Goal: Task Accomplishment & Management: Manage account settings

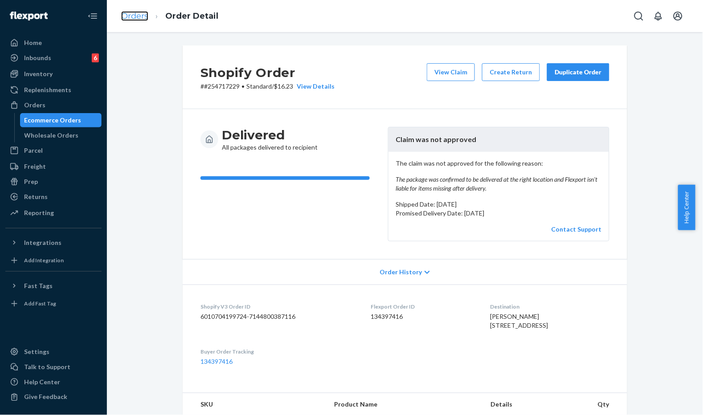
click at [135, 18] on link "Orders" at bounding box center [134, 16] width 27 height 10
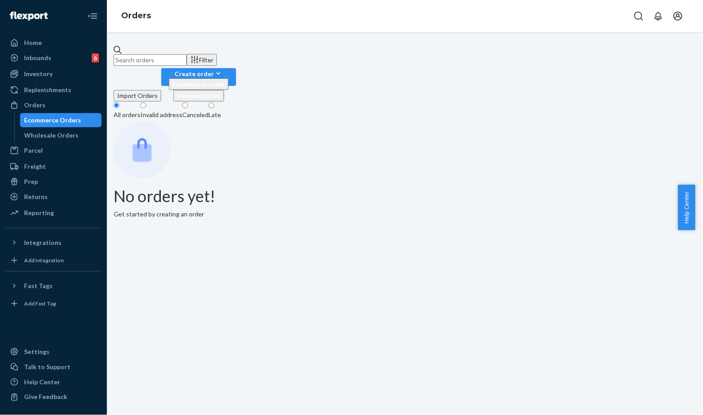
click at [187, 61] on input "text" at bounding box center [150, 60] width 73 height 12
paste input "#254717229"
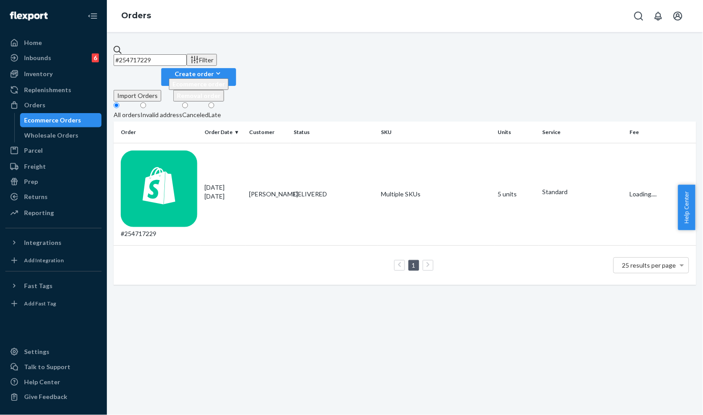
type input "#254717229"
click at [255, 149] on td "Sophia Khan" at bounding box center [268, 194] width 45 height 102
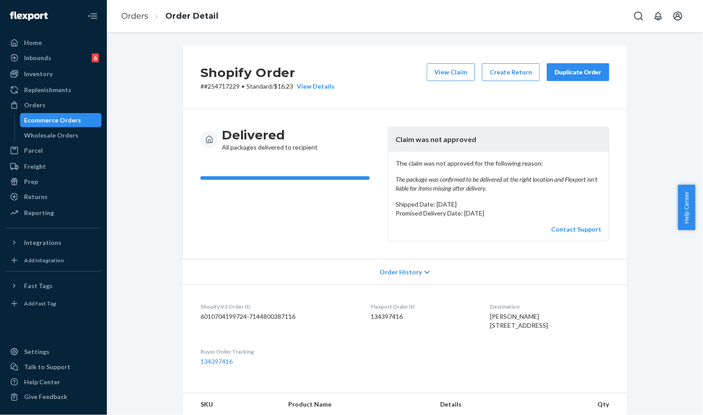
click at [470, 132] on header "Claim was not approved" at bounding box center [499, 139] width 221 height 25
click at [598, 70] on div "Duplicate Order" at bounding box center [578, 72] width 47 height 9
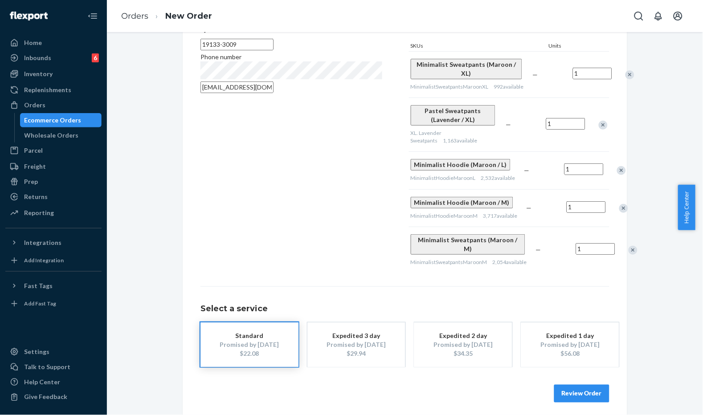
scroll to position [145, 0]
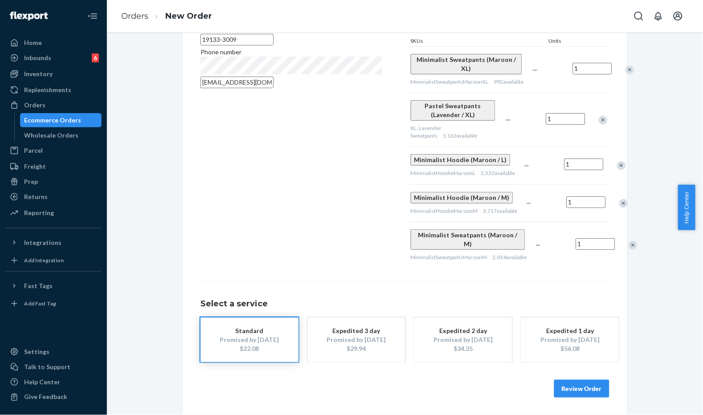
click at [578, 399] on div "Where to? Please input a valid shipping address here. Sophia Khan 2410 N 4th St…" at bounding box center [405, 158] width 445 height 515
click at [575, 390] on button "Review Order" at bounding box center [581, 389] width 55 height 18
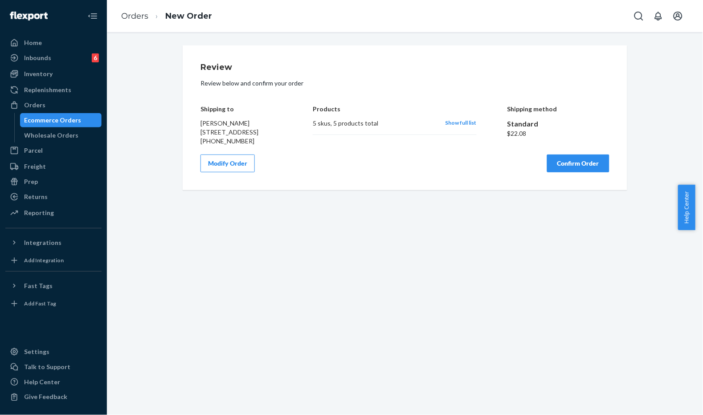
scroll to position [0, 0]
click at [389, 157] on div "Review Review below and confirm your order Shipping to Sophia Khan 2410 N 4th S…" at bounding box center [405, 117] width 409 height 109
click at [558, 172] on button "Confirm Order" at bounding box center [578, 164] width 62 height 18
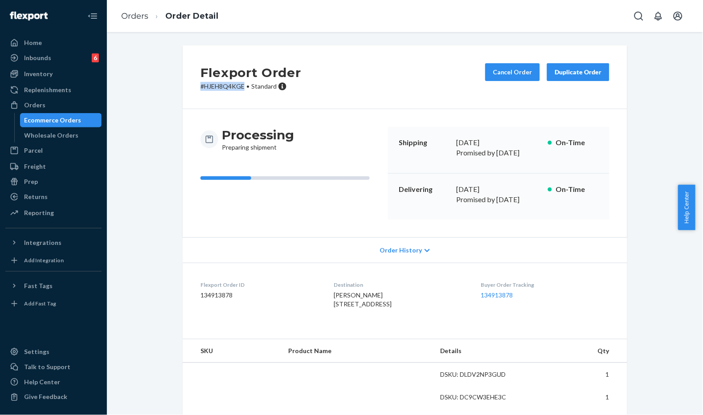
drag, startPoint x: 242, startPoint y: 85, endPoint x: 189, endPoint y: 82, distance: 53.1
click at [189, 82] on div "Flexport Order # HJEH8Q4KGE • Standard Cancel Order Duplicate Order" at bounding box center [405, 77] width 445 height 64
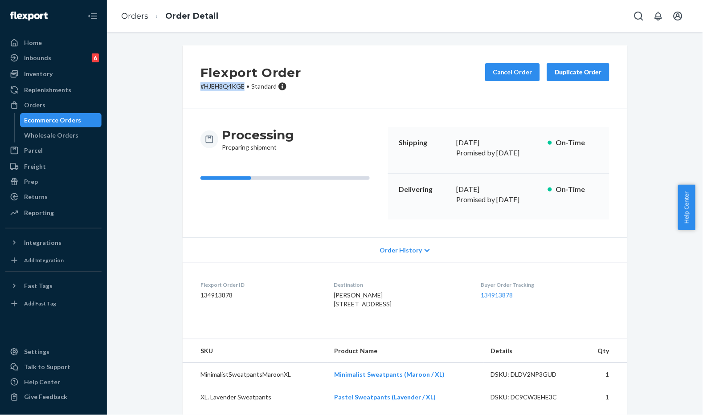
copy p "# HJEH8Q4KGE"
click at [361, 102] on div "Flexport Order # HJEH8Q4KGE • Standard Cancel Order Duplicate Order" at bounding box center [405, 77] width 445 height 64
click at [148, 70] on div "Flexport Order # HJEH8Q4KGE • Standard Cancel Order Duplicate Order Processing …" at bounding box center [405, 267] width 583 height 444
click at [133, 16] on link "Orders" at bounding box center [134, 16] width 27 height 10
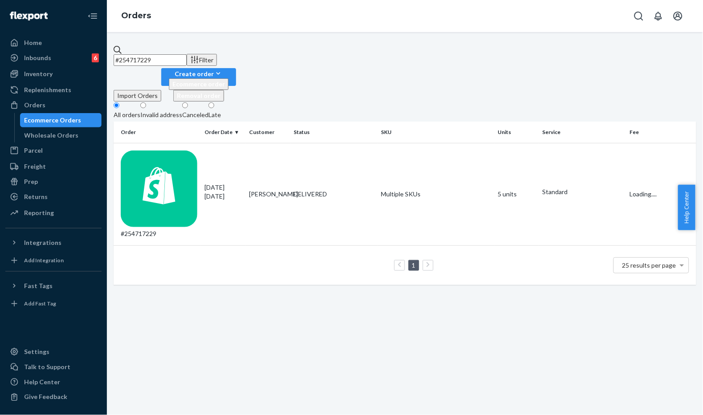
click at [170, 54] on input "#254717229" at bounding box center [150, 60] width 73 height 12
paste input "495720"
type input "#254495720"
click at [238, 183] on div "07/31/2025 21 days ago" at bounding box center [223, 192] width 37 height 18
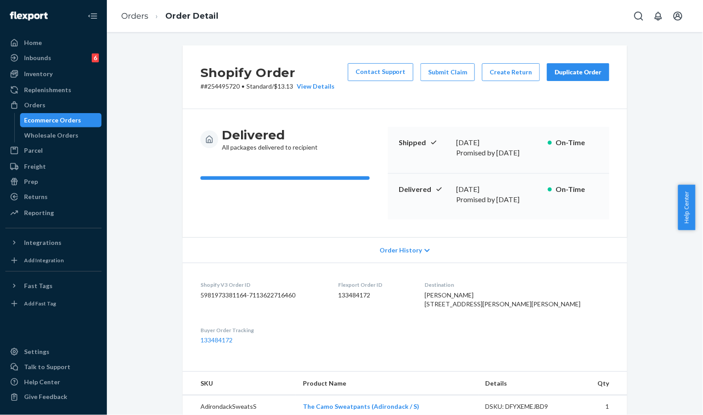
click at [344, 115] on div "Delivered All packages delivered to recipient Shipped August 1, 2025 Promised b…" at bounding box center [405, 173] width 445 height 128
click at [448, 74] on button "Submit Claim" at bounding box center [448, 72] width 54 height 18
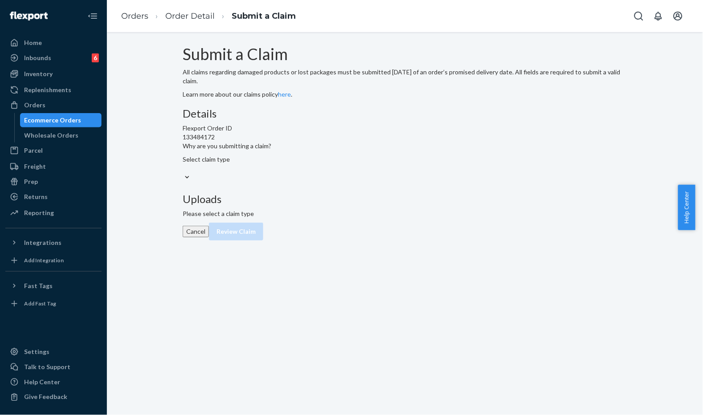
click at [271, 164] on div "Select claim type" at bounding box center [227, 159] width 89 height 9
click at [184, 173] on input "Why are you submitting a claim? Select claim type" at bounding box center [183, 168] width 1 height 9
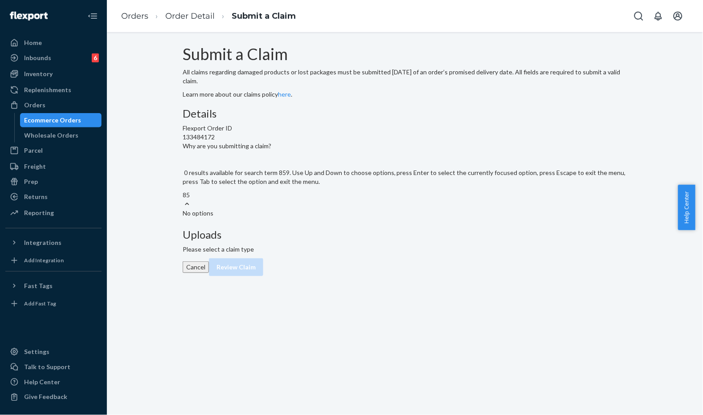
type input "8"
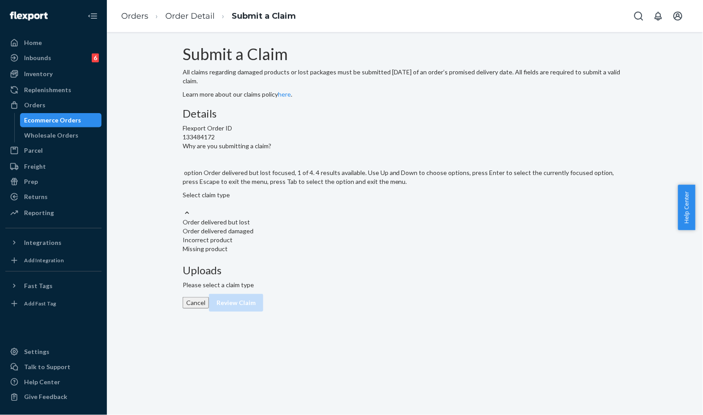
click at [305, 227] on div "Order delivered but lost" at bounding box center [405, 222] width 445 height 9
click at [184, 209] on input "Why are you submitting a claim? option Order delivered but lost focused, 1 of 4…" at bounding box center [183, 204] width 1 height 9
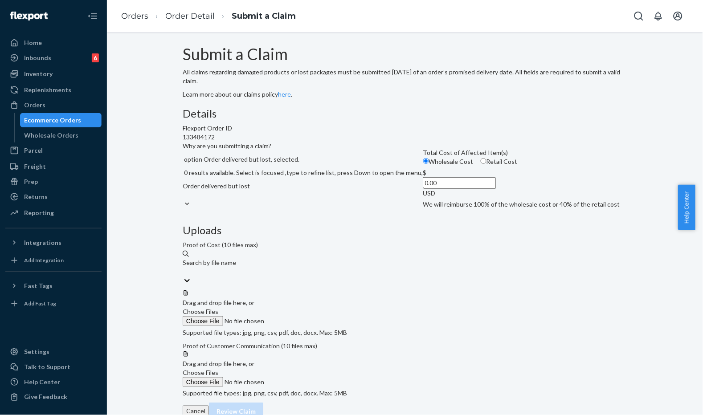
click at [423, 156] on span "Total Cost of Affected Item(s)" at bounding box center [465, 153] width 85 height 8
click at [423, 164] on input "Wholesale Cost" at bounding box center [426, 161] width 6 height 6
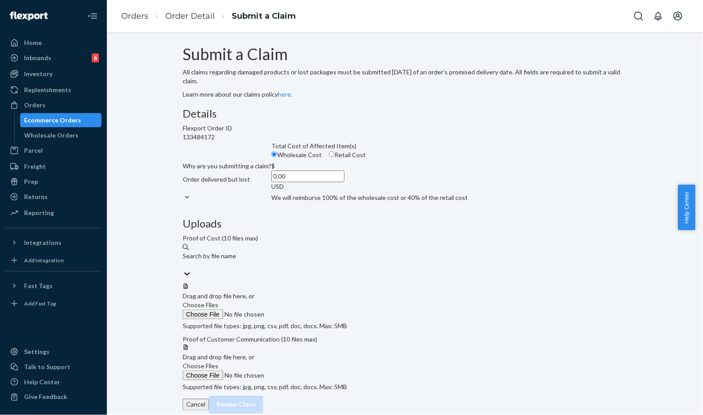
drag, startPoint x: 274, startPoint y: 259, endPoint x: 277, endPoint y: 263, distance: 5.2
click at [274, 162] on div "Wholesale Cost Retail Cost" at bounding box center [370, 156] width 204 height 11
click at [274, 157] on input "Wholesale Cost" at bounding box center [274, 155] width 6 height 6
click at [274, 162] on div "Wholesale Cost Retail Cost" at bounding box center [370, 156] width 204 height 11
click at [274, 157] on input "Wholesale Cost" at bounding box center [274, 155] width 6 height 6
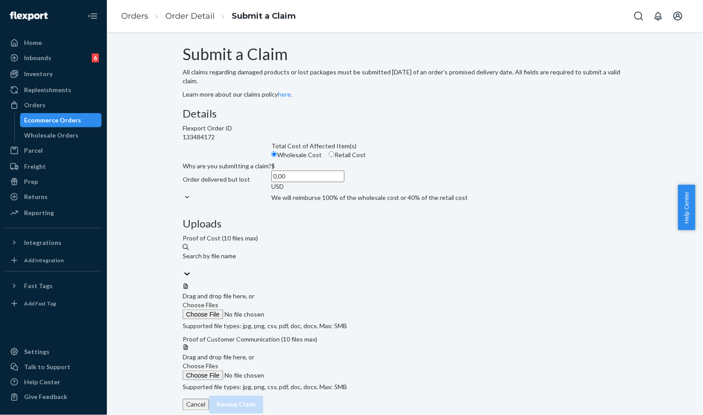
click at [329, 157] on input "Retail Cost" at bounding box center [332, 155] width 6 height 6
radio input "true"
radio input "false"
click at [306, 182] on input "0.00" at bounding box center [307, 177] width 73 height 12
click at [218, 301] on span "Choose Files" at bounding box center [201, 305] width 36 height 8
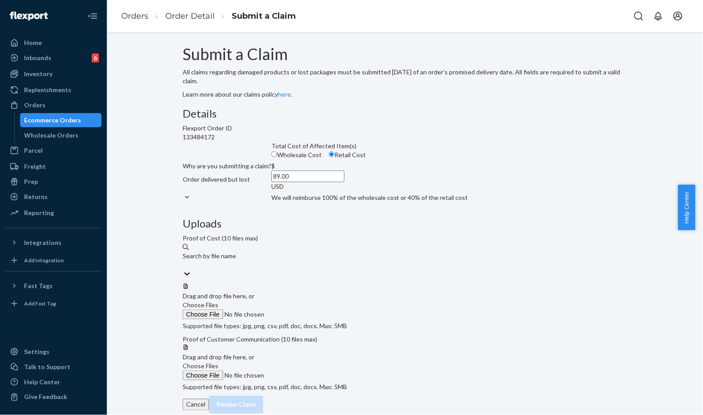
click at [304, 310] on input "Choose Files" at bounding box center [243, 315] width 121 height 10
click at [304, 301] on label "Choose Files" at bounding box center [243, 310] width 121 height 19
click at [304, 310] on input "Choose Files" at bounding box center [243, 315] width 121 height 10
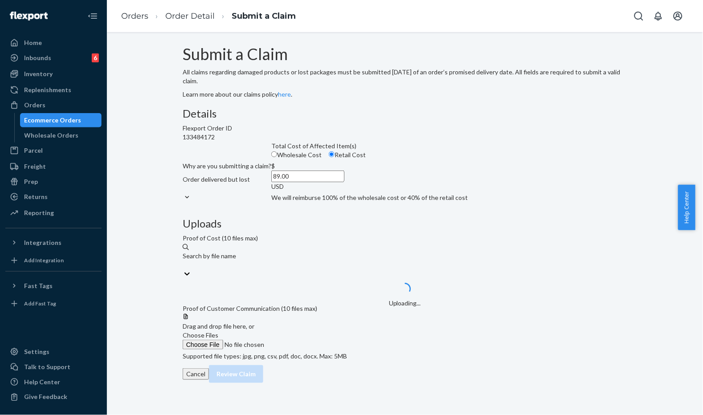
click at [332, 182] on input "89.00" at bounding box center [307, 177] width 73 height 12
type input "84.00"
click at [342, 209] on div "Details Flexport Order ID 133484172 Why are you submitting a claim? Order deliv…" at bounding box center [405, 158] width 445 height 101
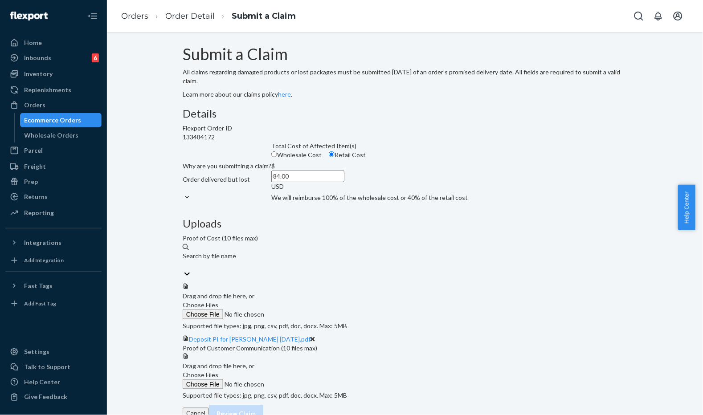
click at [218, 379] on span "Choose Files" at bounding box center [201, 375] width 36 height 8
click at [304, 389] on input "Choose Files" at bounding box center [243, 385] width 121 height 10
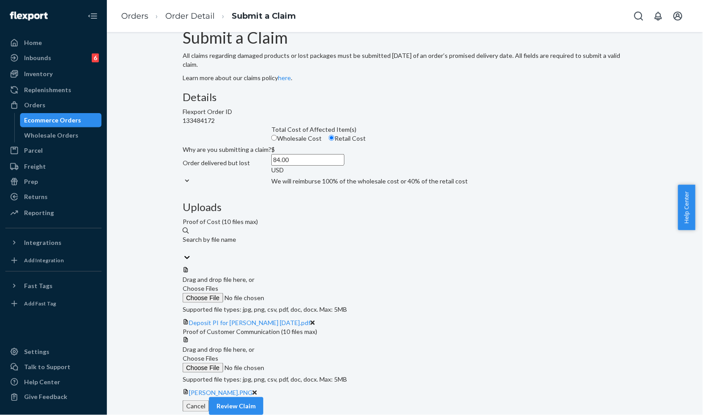
scroll to position [105, 0]
click at [263, 397] on button "Review Claim" at bounding box center [236, 406] width 54 height 18
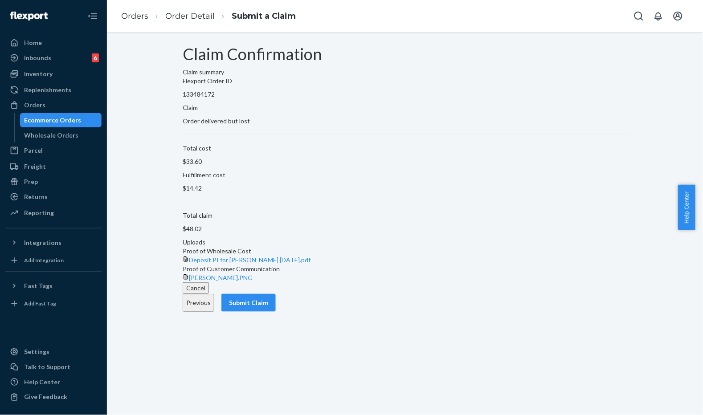
scroll to position [0, 0]
click at [276, 312] on button "Submit Claim" at bounding box center [248, 303] width 54 height 18
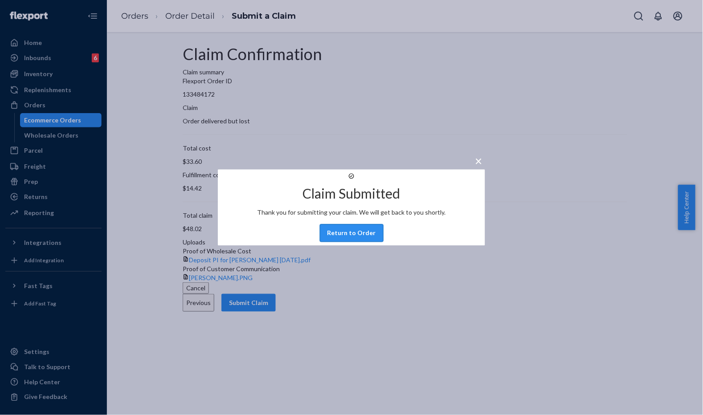
click at [358, 242] on button "Return to Order" at bounding box center [352, 234] width 64 height 18
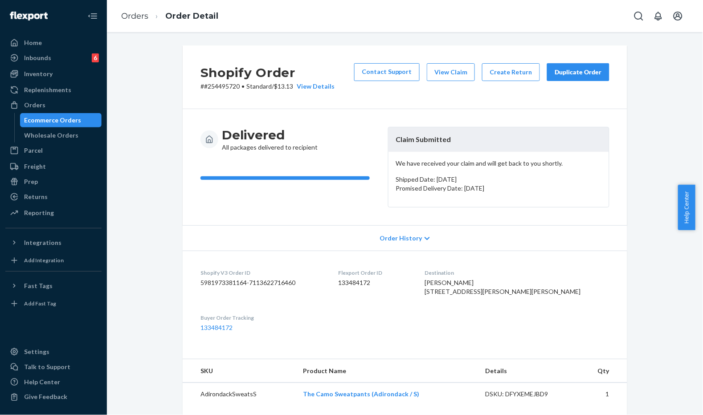
click at [340, 127] on div "Delivered All packages delivered to recipient" at bounding box center [291, 139] width 180 height 25
click at [557, 72] on div "Duplicate Order" at bounding box center [578, 72] width 47 height 9
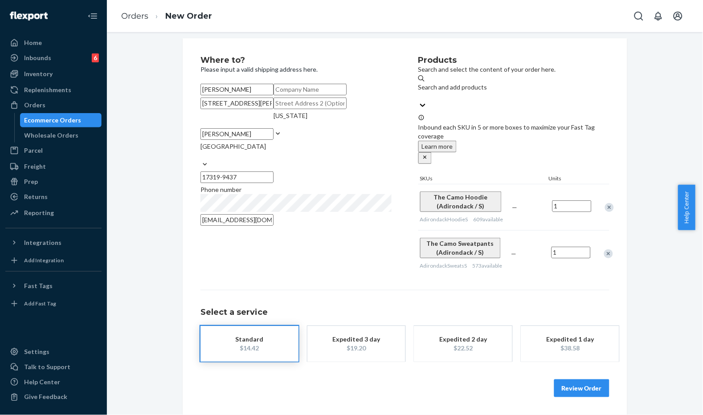
scroll to position [25, 0]
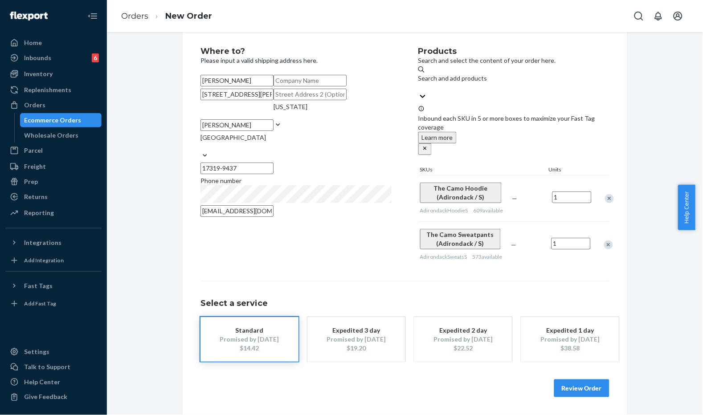
click at [576, 397] on button "Review Order" at bounding box center [581, 389] width 55 height 18
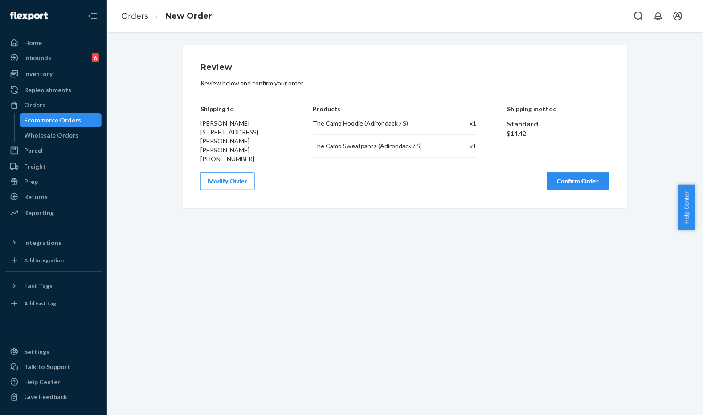
scroll to position [0, 0]
click at [566, 179] on button "Confirm Order" at bounding box center [578, 181] width 62 height 18
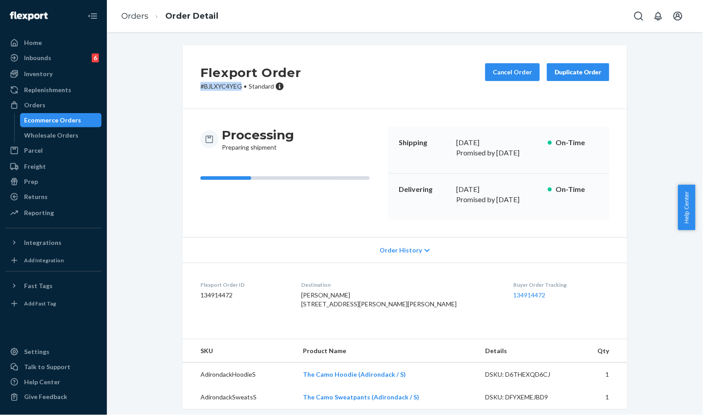
drag, startPoint x: 238, startPoint y: 86, endPoint x: 183, endPoint y: 84, distance: 55.3
click at [183, 84] on div "Flexport Order # BJLXYC4YEG • Standard Cancel Order Duplicate Order" at bounding box center [405, 77] width 445 height 64
copy p "# BJLXYC4YEG"
click at [346, 77] on div "Flexport Order # BJLXYC4YEG • Standard Cancel Order Duplicate Order" at bounding box center [405, 77] width 445 height 64
click at [146, 16] on link "Orders" at bounding box center [134, 16] width 27 height 10
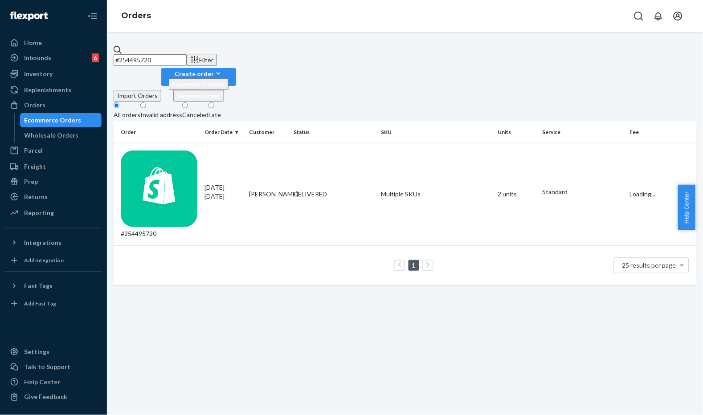
click at [187, 55] on input "#254495720" at bounding box center [150, 60] width 73 height 12
paste input "579336"
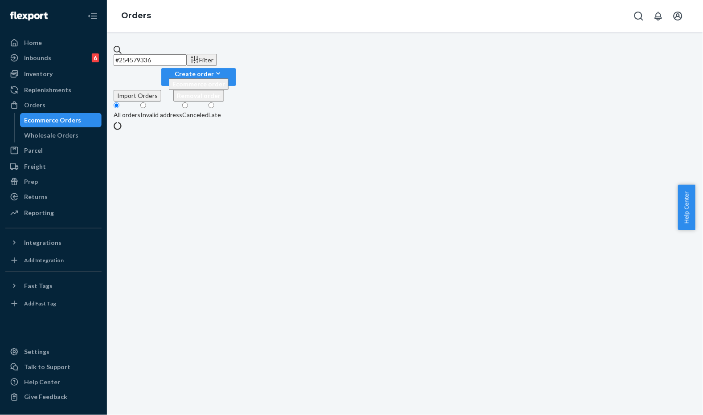
type input "#254579336"
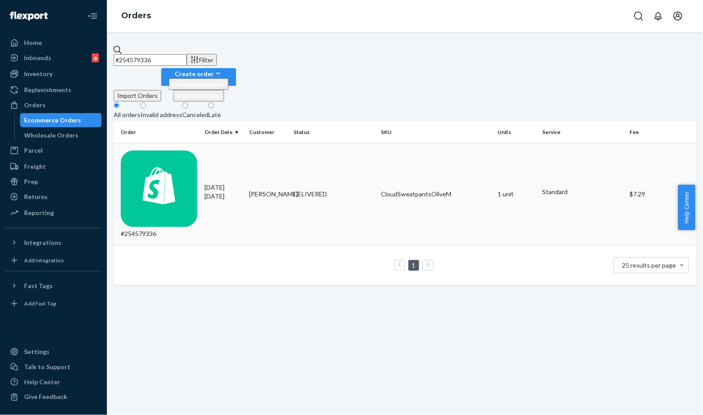
click at [266, 143] on td "Darian Bender" at bounding box center [268, 194] width 45 height 102
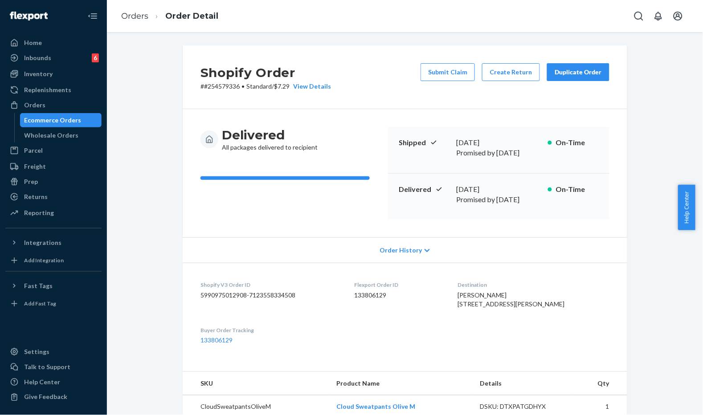
click at [362, 127] on div "Delivered All packages delivered to recipient" at bounding box center [291, 139] width 180 height 25
click at [458, 70] on button "Submit Claim" at bounding box center [448, 72] width 54 height 18
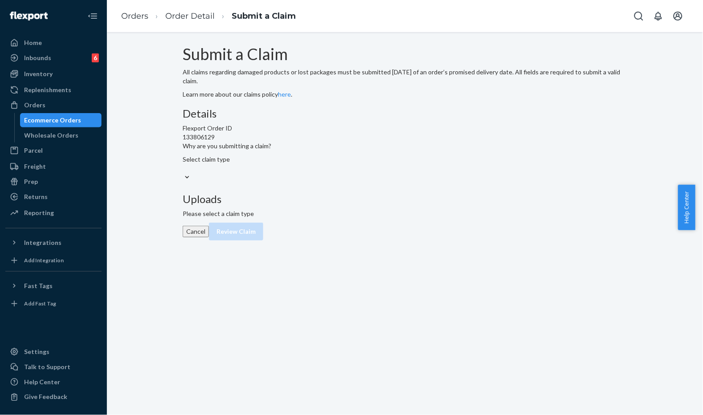
click at [336, 99] on div "Submit a Claim All claims regarding damaged products or lost packages must be s…" at bounding box center [405, 71] width 445 height 53
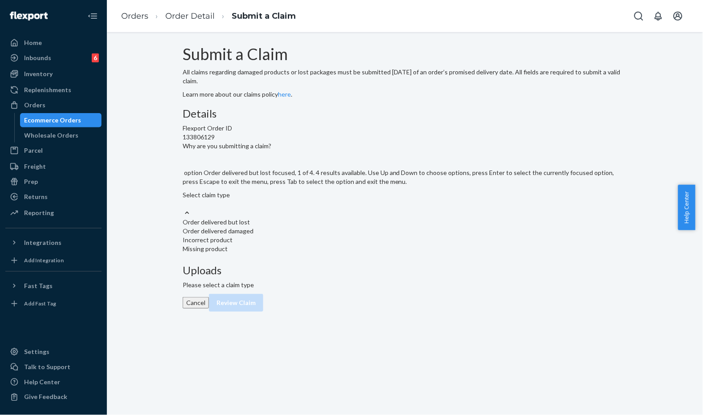
click at [342, 209] on div "Select claim type" at bounding box center [405, 200] width 445 height 18
click at [184, 209] on input "Why are you submitting a claim? option Order delivered but lost focused, 1 of 4…" at bounding box center [183, 204] width 1 height 9
click at [343, 227] on div "Order delivered but lost" at bounding box center [405, 222] width 445 height 9
click at [184, 209] on input "Why are you submitting a claim? option Order delivered but lost focused, 1 of 4…" at bounding box center [183, 204] width 1 height 9
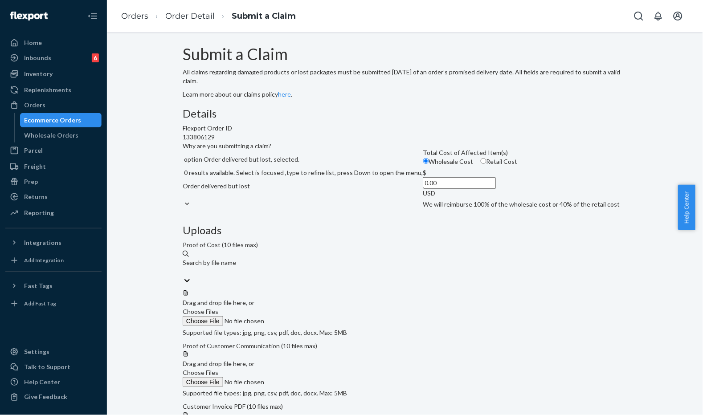
click at [481, 164] on input "Retail Cost" at bounding box center [484, 161] width 6 height 6
radio input "true"
radio input "false"
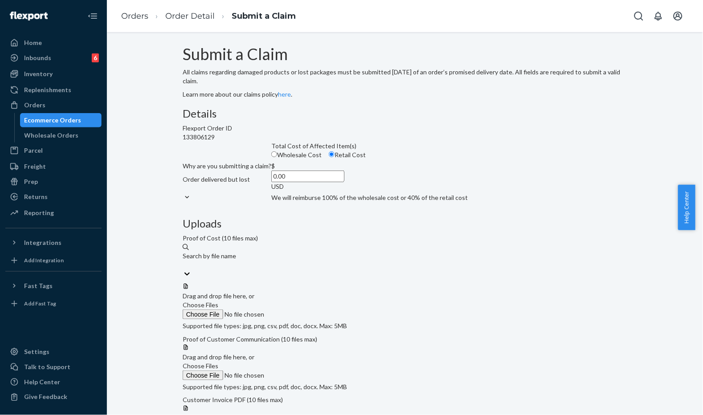
click at [381, 209] on div "Details Flexport Order ID 133806129 Why are you submitting a claim? Order deliv…" at bounding box center [405, 158] width 445 height 101
click at [304, 301] on label "Choose Files" at bounding box center [243, 310] width 121 height 19
click at [304, 310] on input "Choose Files" at bounding box center [243, 315] width 121 height 10
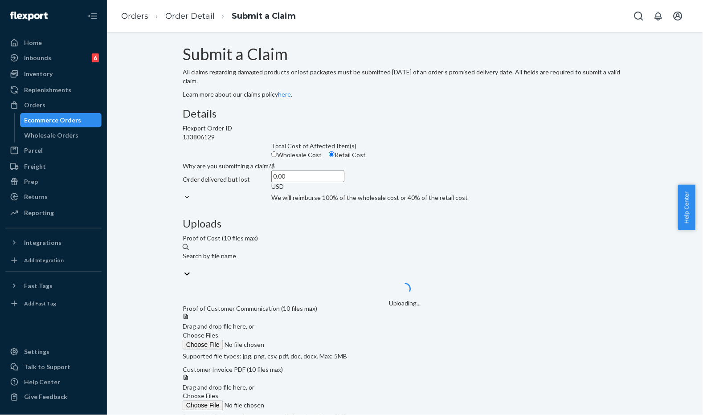
click at [305, 182] on input "0.00" at bounding box center [307, 177] width 73 height 12
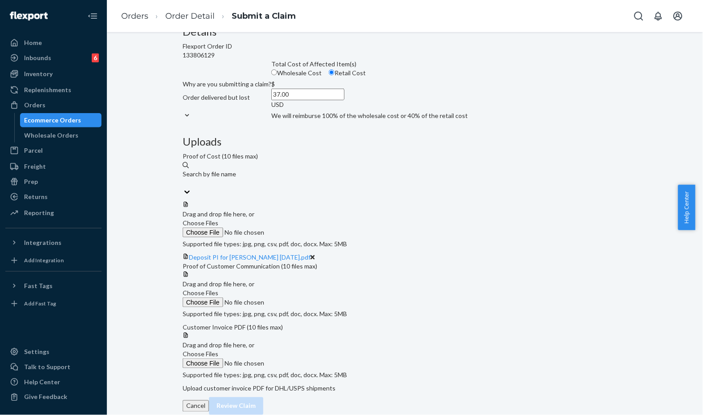
scroll to position [191, 0]
click at [311, 127] on div "Details Flexport Order ID 133806129 Why are you submitting a claim? Order deliv…" at bounding box center [405, 76] width 445 height 101
click at [323, 100] on input "37.00" at bounding box center [307, 95] width 73 height 12
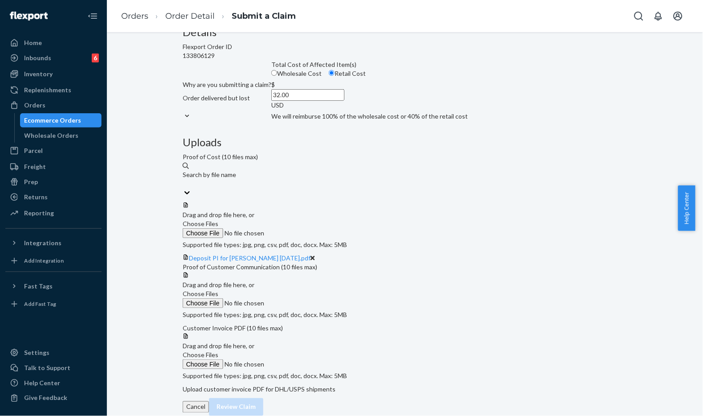
type input "32.00"
click at [310, 127] on div "Details Flexport Order ID 133806129 Why are you submitting a claim? Order deliv…" at bounding box center [405, 76] width 445 height 101
click at [683, 145] on div "Submit a Claim All claims regarding damaged products or lost packages must be s…" at bounding box center [405, 190] width 583 height 452
click at [183, 78] on div "Submit a Claim All claims regarding damaged products or lost packages must be s…" at bounding box center [405, 179] width 445 height 430
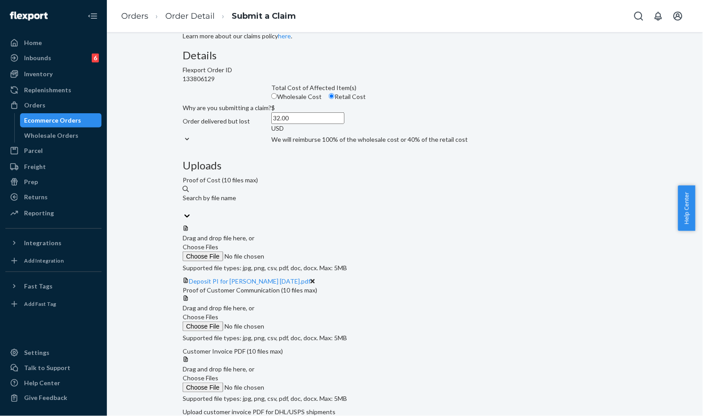
scroll to position [148, 0]
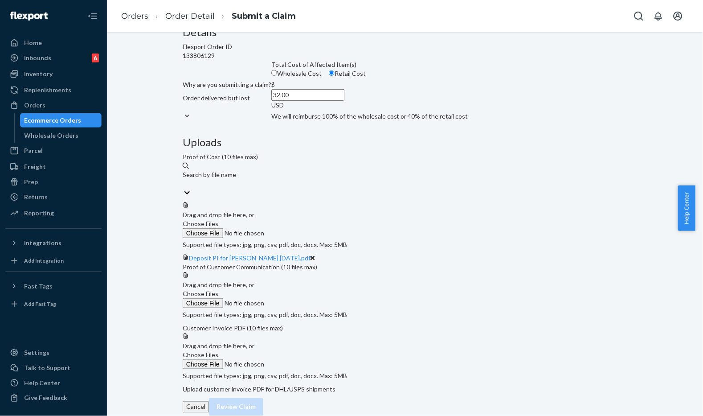
click at [218, 290] on span "Choose Files" at bounding box center [201, 294] width 36 height 8
click at [304, 298] on input "Choose Files" at bounding box center [243, 303] width 121 height 10
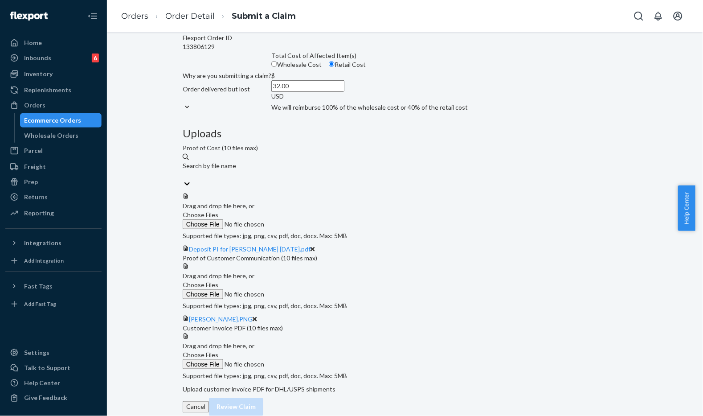
scroll to position [225, 0]
click at [304, 350] on label "Choose Files" at bounding box center [243, 359] width 121 height 19
click at [304, 359] on input "Choose Files" at bounding box center [243, 364] width 121 height 10
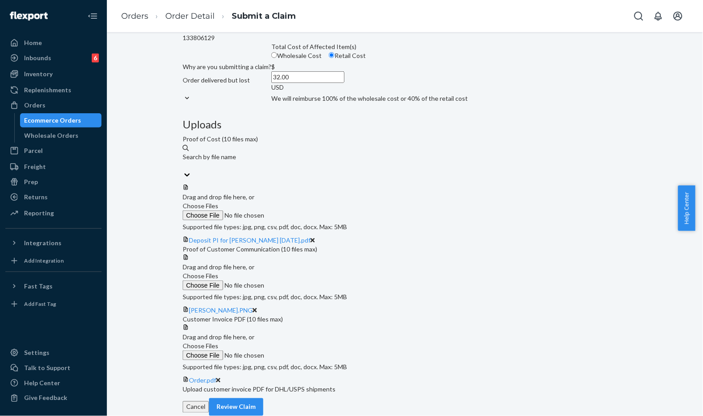
scroll to position [260, 0]
click at [601, 398] on div "Cancel Review Claim" at bounding box center [405, 407] width 445 height 18
click at [263, 398] on button "Review Claim" at bounding box center [236, 407] width 54 height 18
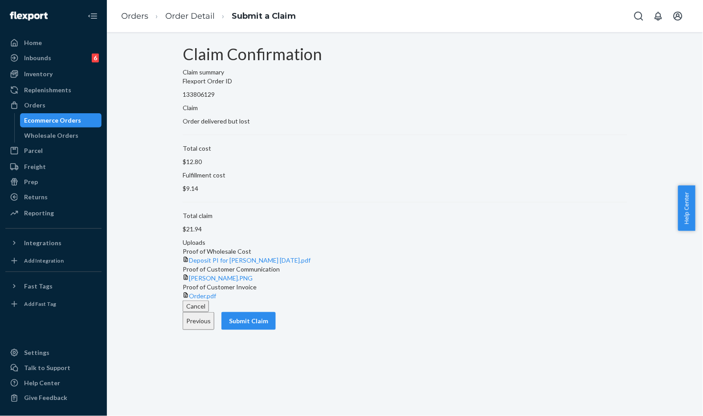
click at [598, 330] on div "Cancel Previous Submit Claim" at bounding box center [405, 314] width 445 height 29
click at [276, 330] on button "Submit Claim" at bounding box center [248, 321] width 54 height 18
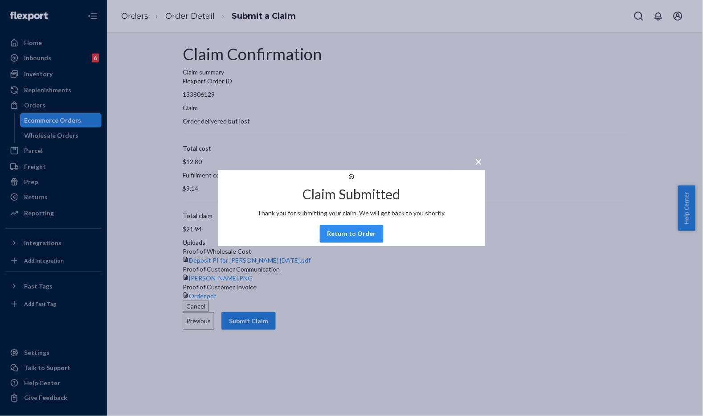
drag, startPoint x: 360, startPoint y: 248, endPoint x: 395, endPoint y: 239, distance: 36.4
click at [361, 242] on button "Return to Order" at bounding box center [352, 234] width 64 height 18
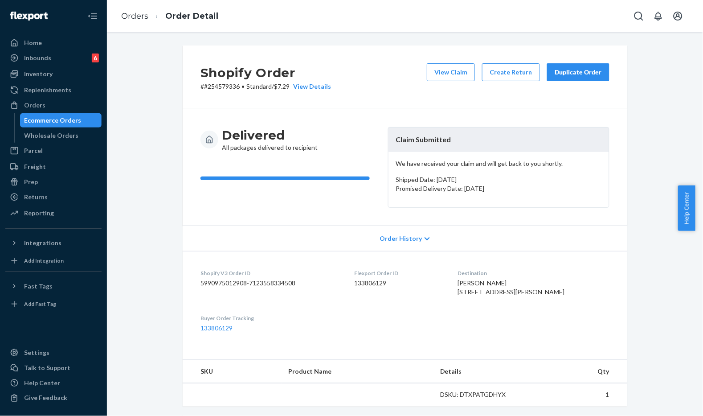
click at [430, 105] on div "Shopify Order # #254579336 • Standard / $7.29 View Details View Claim Create Re…" at bounding box center [405, 77] width 445 height 64
click at [561, 72] on div "Duplicate Order" at bounding box center [578, 72] width 47 height 9
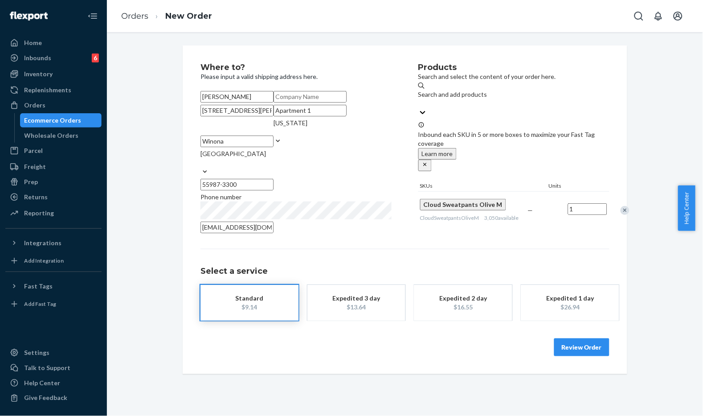
scroll to position [25, 0]
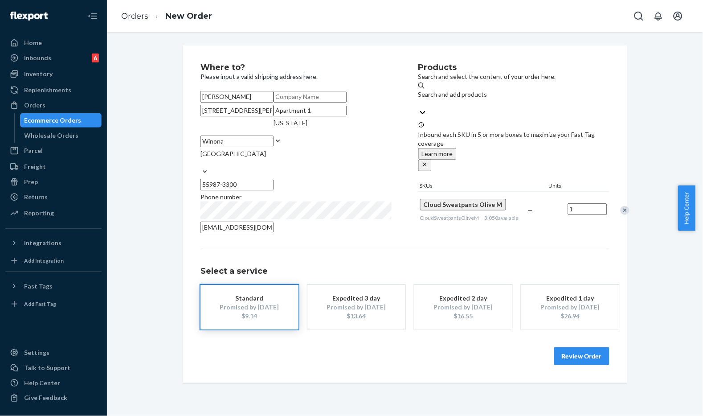
click at [572, 365] on button "Review Order" at bounding box center [581, 356] width 55 height 18
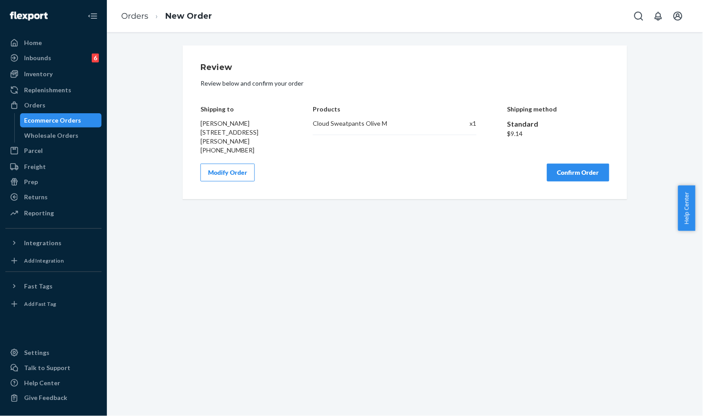
click at [569, 180] on button "Confirm Order" at bounding box center [578, 173] width 62 height 18
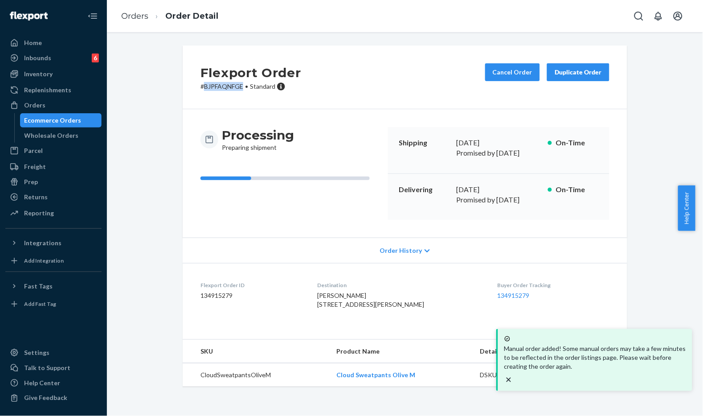
copy p "BJPFAQNFGE"
copy p "# BJPFAQNFGE"
drag, startPoint x: 234, startPoint y: 88, endPoint x: 176, endPoint y: 77, distance: 59.1
click at [183, 86] on div "Flexport Order # BJPFAQNFGE • Standard Cancel Order Duplicate Order" at bounding box center [405, 77] width 445 height 64
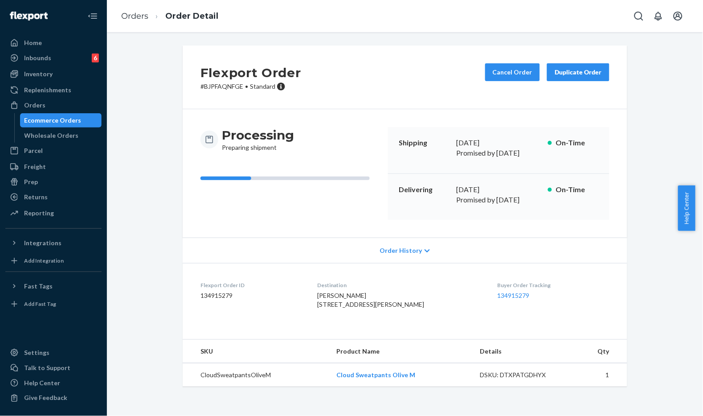
click at [301, 120] on div "Processing Preparing shipment Shipping August 21, 2025 Promised by August 21, 2…" at bounding box center [405, 173] width 445 height 128
click at [141, 63] on div "Flexport Order # BJPFAQNFGE • Standard Cancel Order Duplicate Order Processing …" at bounding box center [405, 221] width 583 height 352
click at [331, 57] on div "Flexport Order # BJPFAQNFGE • Standard Cancel Order Duplicate Order" at bounding box center [405, 77] width 445 height 64
click at [273, 36] on div "Flexport Order # BJPFAQNFGE • Standard Cancel Order Duplicate Order Processing …" at bounding box center [405, 224] width 596 height 384
click at [127, 22] on ol "Orders Order Detail" at bounding box center [169, 16] width 111 height 26
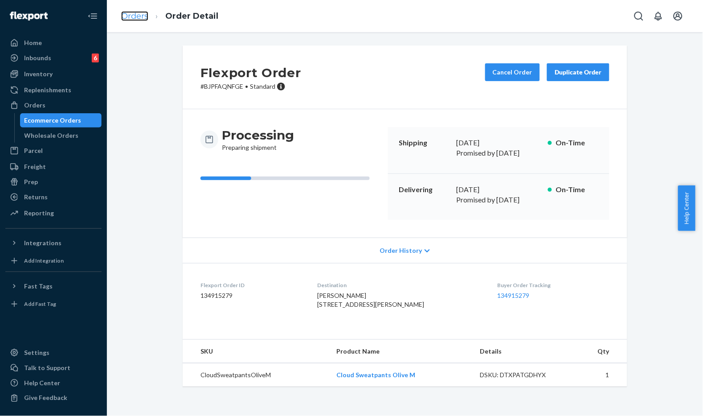
click at [137, 15] on link "Orders" at bounding box center [134, 16] width 27 height 10
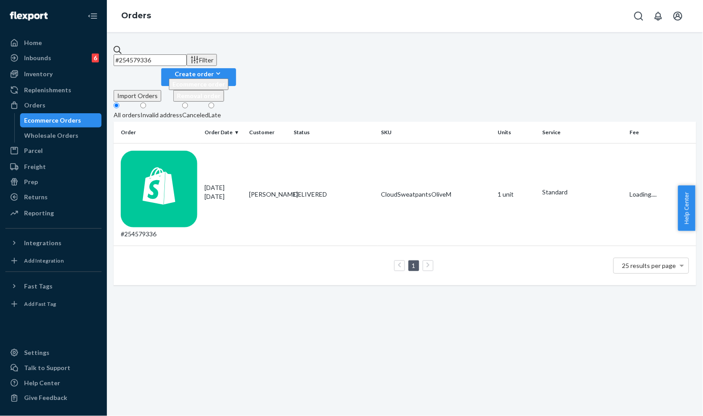
click at [187, 54] on input "#254579336" at bounding box center [150, 60] width 73 height 12
drag, startPoint x: 210, startPoint y: 53, endPoint x: 174, endPoint y: 189, distance: 140.9
click at [168, 213] on div "#254579336 Filter Import Orders Create order Ecommerce order Removal order All …" at bounding box center [405, 224] width 596 height 384
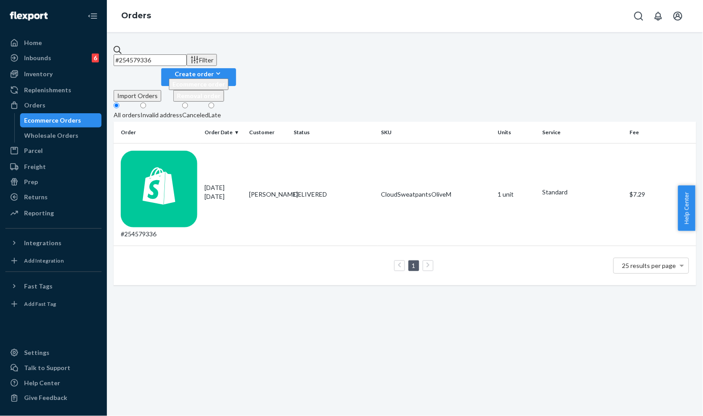
click at [187, 60] on input "#254579336" at bounding box center [150, 60] width 73 height 12
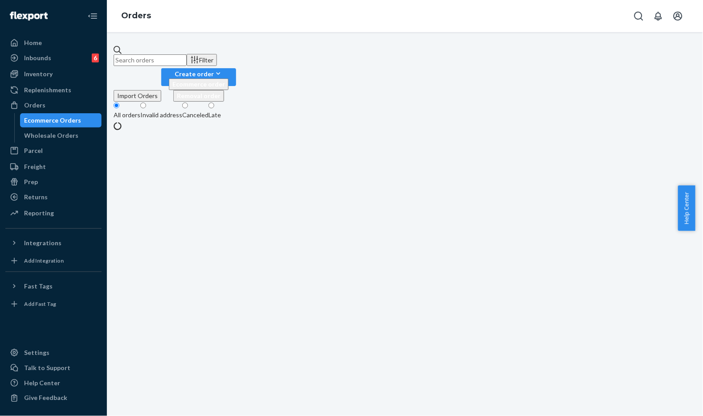
paste input "#254715692"
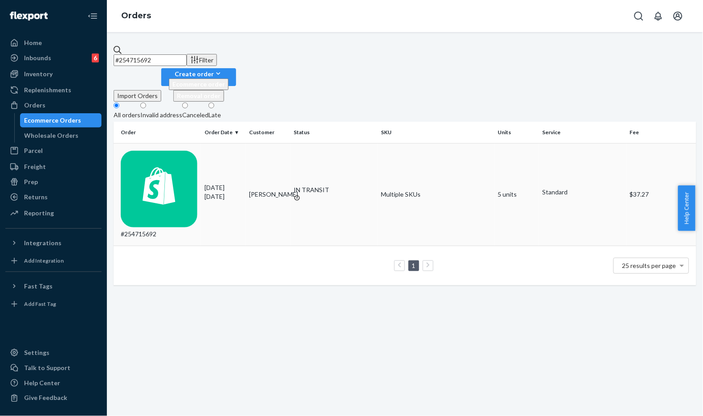
type input "#254715692"
click at [280, 143] on td "[PERSON_NAME]" at bounding box center [268, 194] width 45 height 102
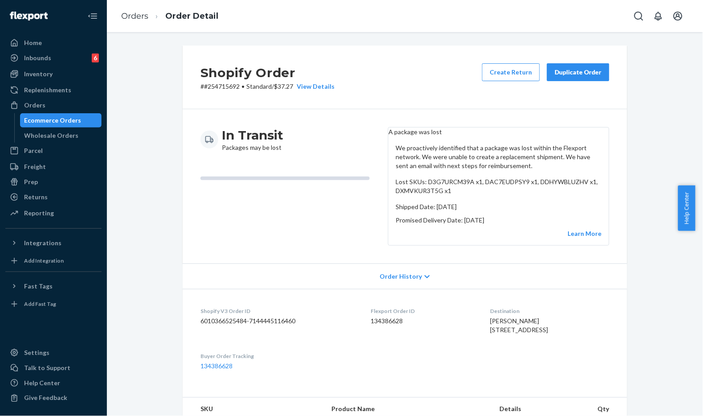
click at [489, 211] on div "We proactively identified that a package was lost within the Flexport network. …" at bounding box center [499, 190] width 221 height 109
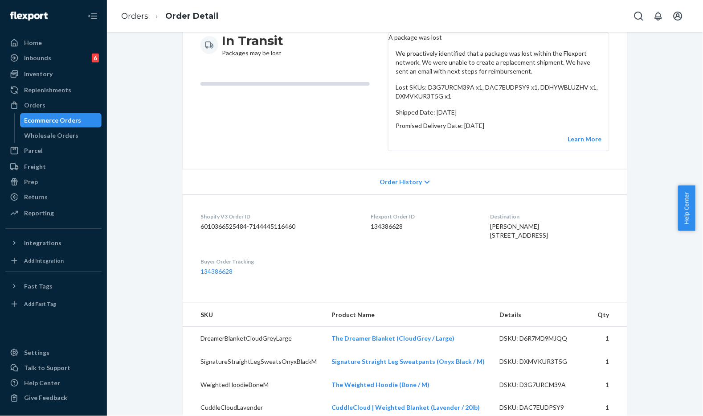
scroll to position [99, 0]
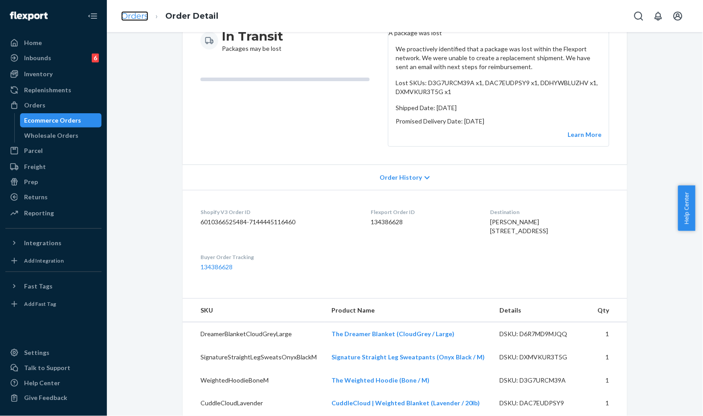
click at [137, 16] on link "Orders" at bounding box center [134, 16] width 27 height 10
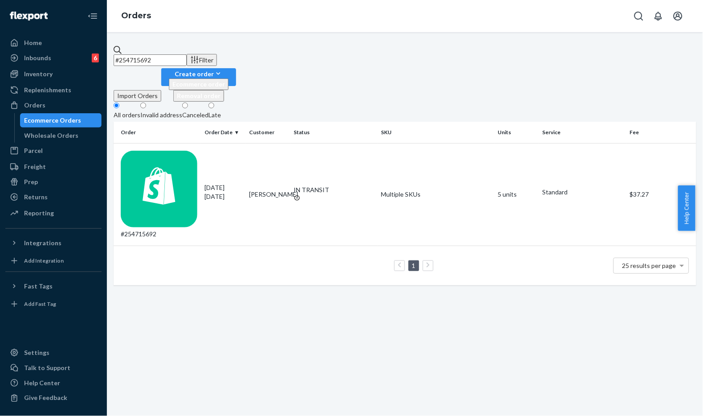
click at [384, 102] on fieldset "All orders Invalid address Canceled Late" at bounding box center [405, 112] width 583 height 20
click at [286, 143] on td "[PERSON_NAME]" at bounding box center [268, 194] width 45 height 102
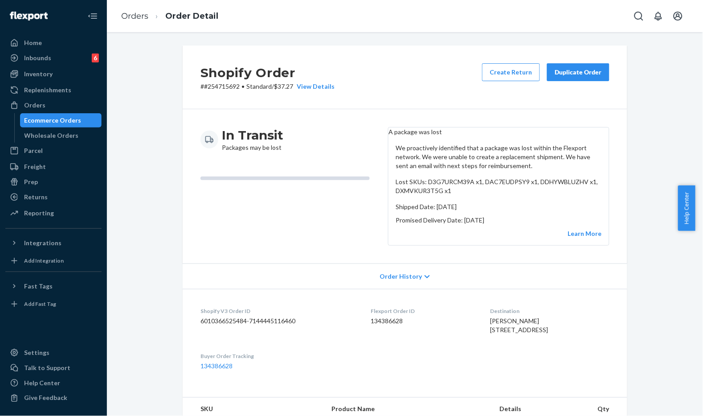
click at [575, 73] on div "Duplicate Order" at bounding box center [578, 72] width 47 height 9
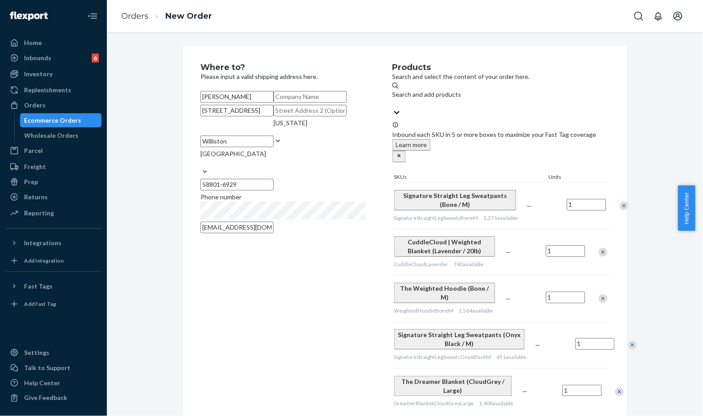
click at [620, 201] on div "Remove Item" at bounding box center [624, 205] width 9 height 9
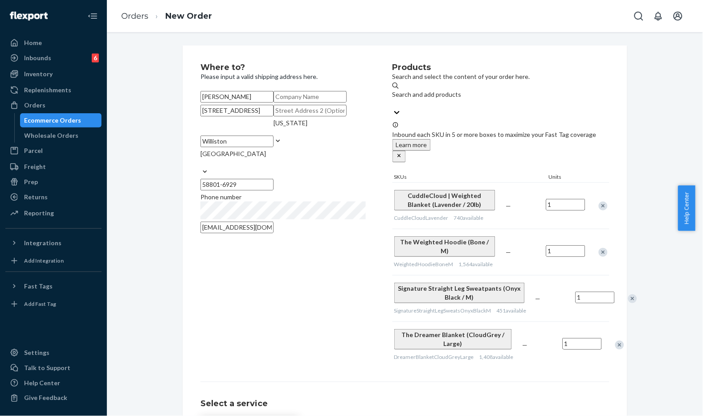
click at [599, 248] on div "Remove Item" at bounding box center [603, 252] width 9 height 9
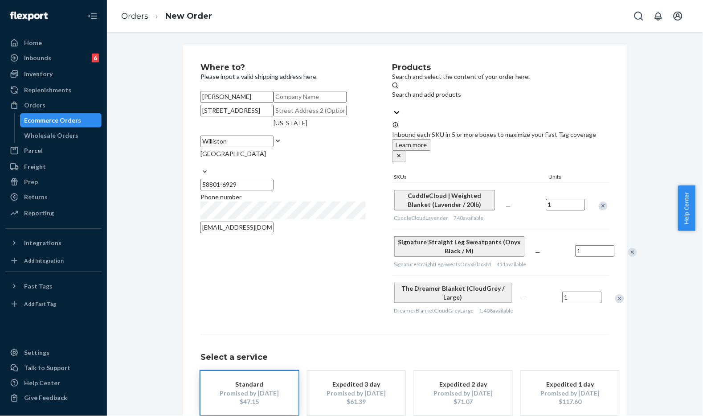
click at [617, 240] on div at bounding box center [628, 252] width 22 height 24
click at [628, 248] on div "Remove Item" at bounding box center [632, 252] width 9 height 9
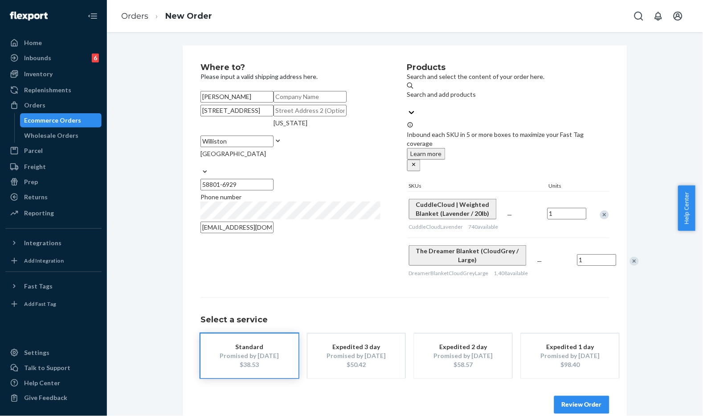
click at [630, 257] on div "Remove Item" at bounding box center [634, 261] width 9 height 9
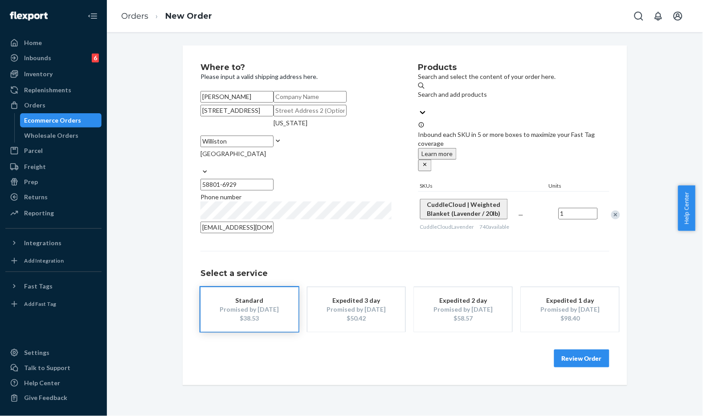
click at [496, 233] on div "Products Search and select the content of your order here. Search and add produ…" at bounding box center [513, 150] width 191 height 174
click at [152, 103] on div "Where to? Please input a valid shipping address here. Holly Radke 14976 Cochise…" at bounding box center [405, 215] width 583 height 340
click at [300, 56] on div "Where to? Please input a valid shipping address here. Holly Radke 14976 Cochise…" at bounding box center [405, 215] width 445 height 340
click at [132, 20] on link "Orders" at bounding box center [134, 16] width 27 height 10
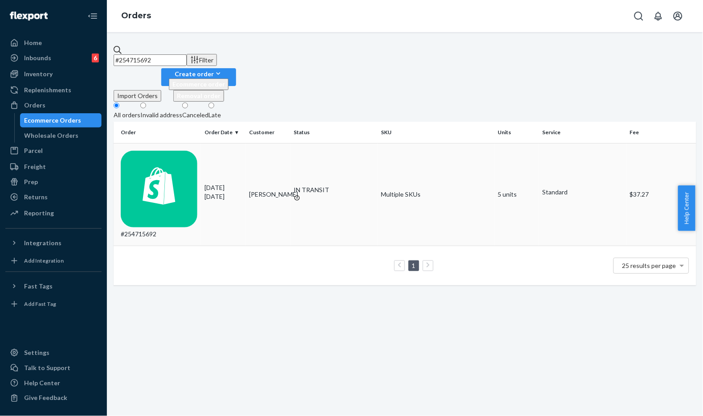
click at [221, 192] on p "7 days ago" at bounding box center [223, 196] width 37 height 9
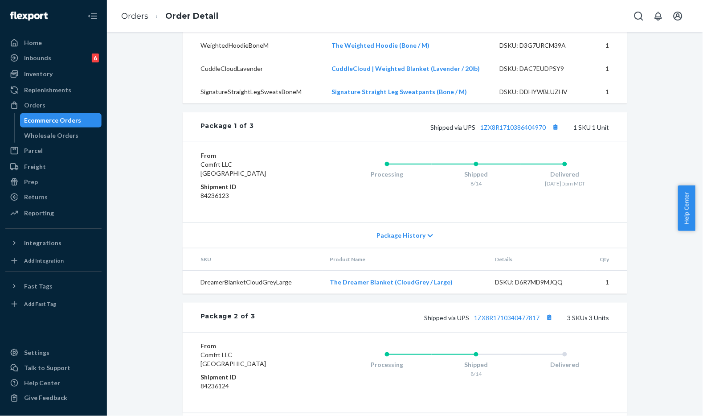
scroll to position [495, 0]
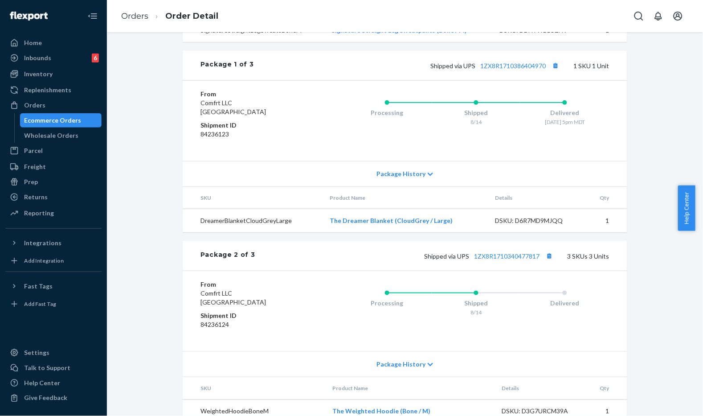
click at [348, 114] on div "Processing Shipped 8/14 Delivered 8/18 - 5pm MDT" at bounding box center [458, 121] width 303 height 62
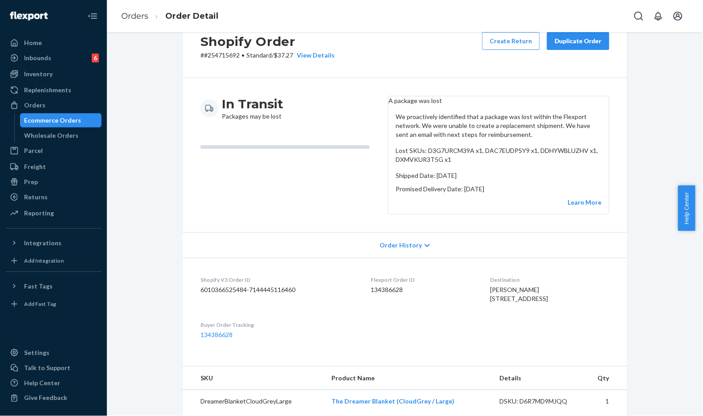
scroll to position [0, 0]
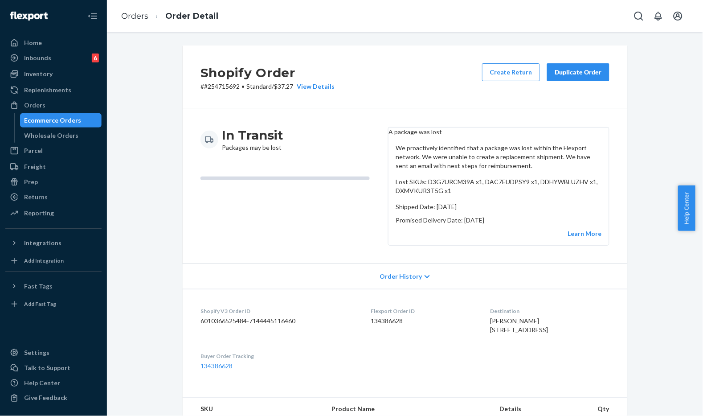
click at [482, 132] on header "A package was lost" at bounding box center [499, 131] width 221 height 9
click at [504, 70] on button "Create Return" at bounding box center [511, 72] width 58 height 18
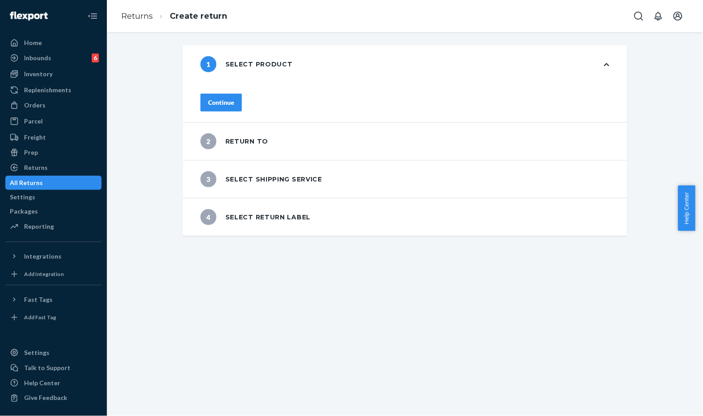
click at [234, 94] on button "Continue" at bounding box center [221, 103] width 41 height 18
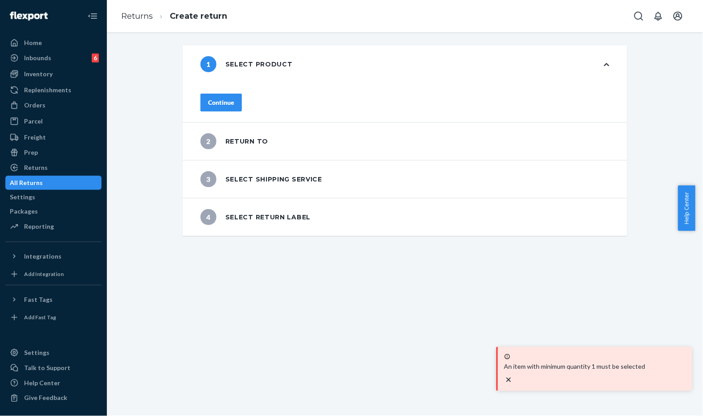
click at [234, 98] on div "Continue" at bounding box center [221, 102] width 26 height 9
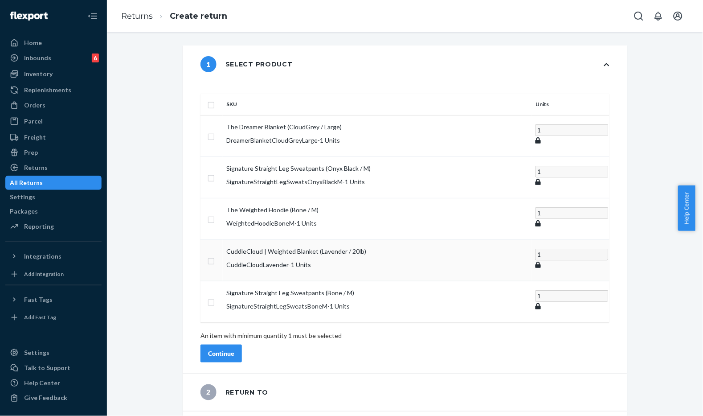
click at [223, 239] on td at bounding box center [212, 259] width 22 height 41
click at [215, 255] on input "checkbox" at bounding box center [211, 259] width 7 height 9
checkbox input "true"
click at [242, 344] on button "Continue" at bounding box center [221, 353] width 41 height 18
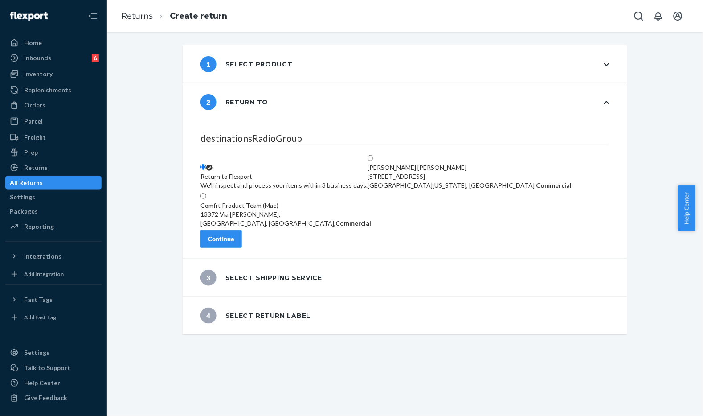
click at [234, 242] on div "Continue" at bounding box center [221, 238] width 26 height 9
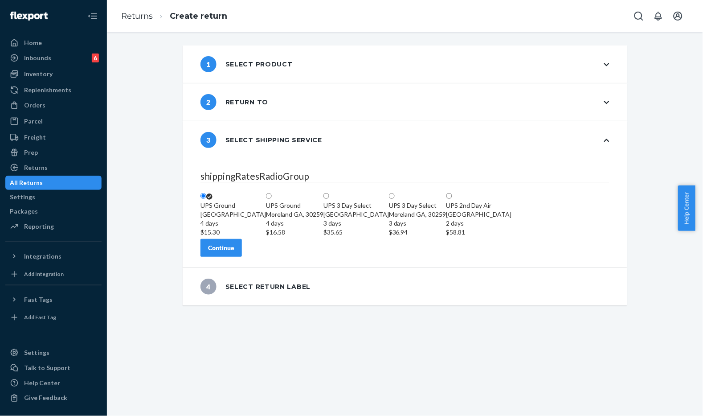
click at [232, 267] on div "shippingRatesRadioGroup UPS Ground Highland CA, 92346 4 days $15.30 UPS Ground …" at bounding box center [405, 213] width 445 height 109
click at [235, 257] on button "Continue" at bounding box center [221, 248] width 41 height 18
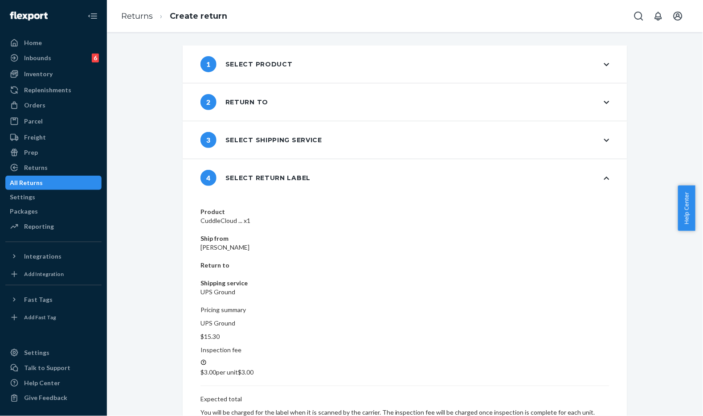
click at [533, 323] on div "UPS Ground $15.30 Inspection fee $3.00 per unit $3.00 Expected total You will b…" at bounding box center [405, 375] width 409 height 112
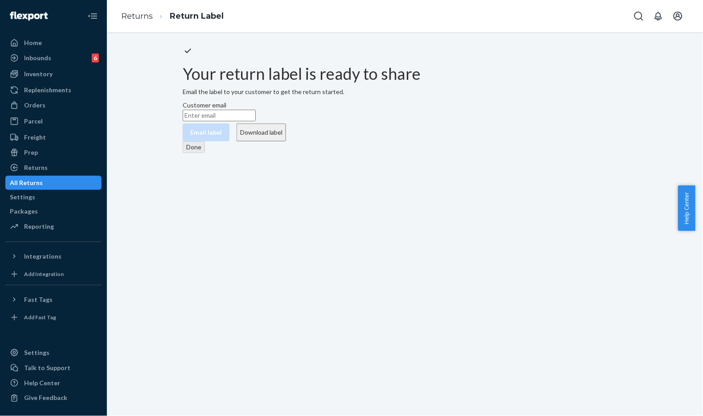
click at [256, 121] on input "Customer email" at bounding box center [219, 116] width 73 height 12
paste input "lukehollyr@hotmail.com"
type input "lukehollyr@hotmail.com"
click at [229, 141] on button "Email label" at bounding box center [206, 132] width 47 height 18
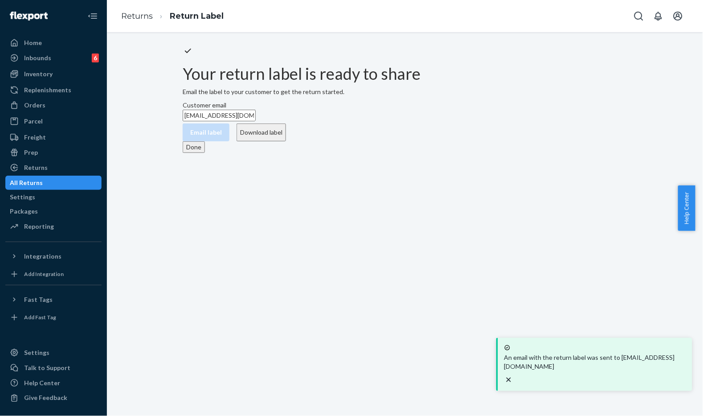
click at [205, 153] on button "Done" at bounding box center [194, 147] width 22 height 12
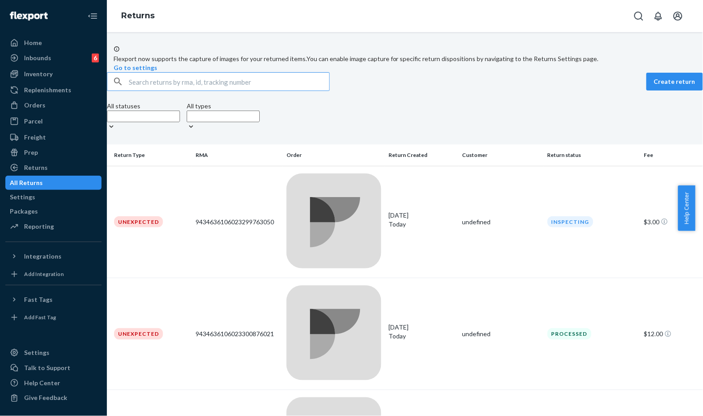
click at [419, 91] on div "Create return" at bounding box center [405, 81] width 596 height 19
click at [239, 90] on input "text" at bounding box center [229, 82] width 201 height 18
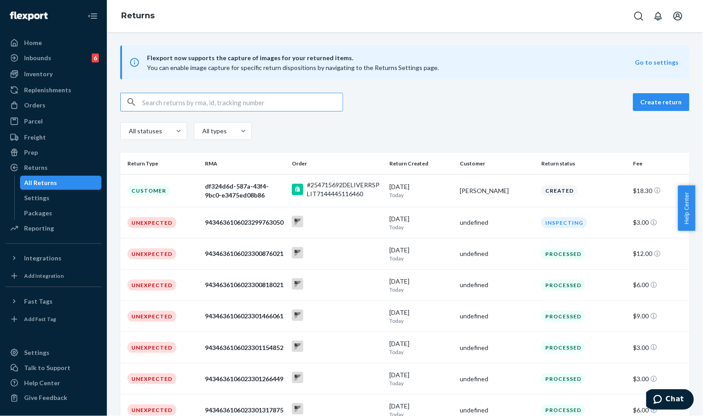
click at [458, 114] on div "Create return All statuses All types" at bounding box center [404, 117] width 569 height 49
click at [475, 190] on div "[PERSON_NAME]" at bounding box center [497, 190] width 74 height 9
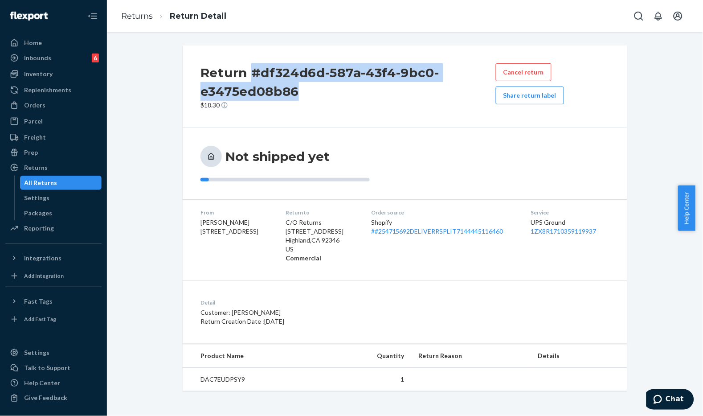
drag, startPoint x: 312, startPoint y: 96, endPoint x: 249, endPoint y: 73, distance: 67.8
click at [249, 73] on h2 "Return #df324d6d-587a-43f4-9bc0-e3475ed08b86" at bounding box center [348, 81] width 295 height 37
copy h2 "#df324d6d-587a-43f4-9bc0-e3475ed08b86"
